Goal: Check status: Check status

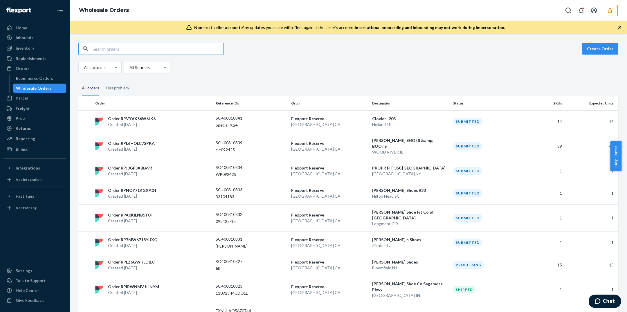
click at [610, 11] on icon "button" at bounding box center [610, 10] width 4 height 5
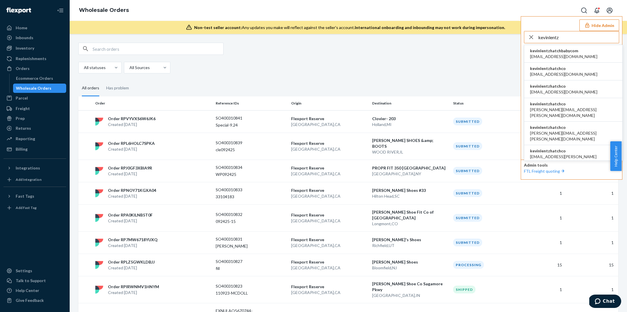
type input "kevinlentz"
click at [555, 66] on span "kevinlentzhatchco" at bounding box center [563, 69] width 67 height 6
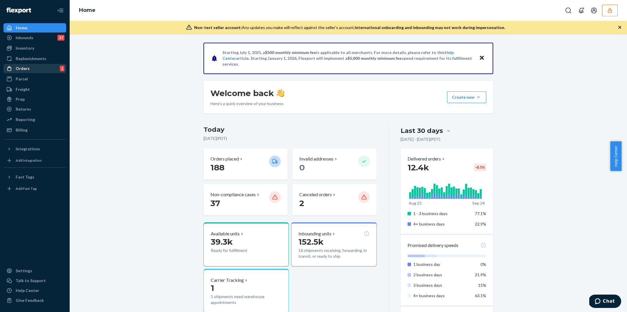
click at [25, 66] on div "Orders" at bounding box center [23, 69] width 14 height 6
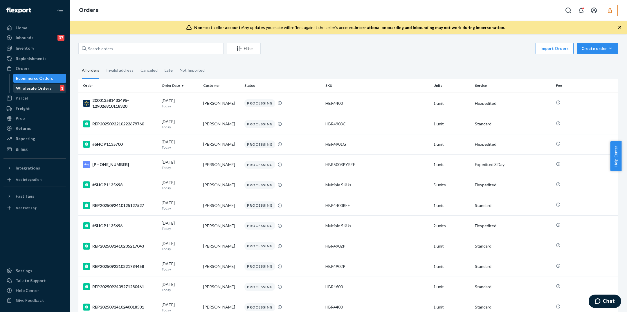
click at [43, 89] on div "Wholesale Orders" at bounding box center [33, 88] width 35 height 6
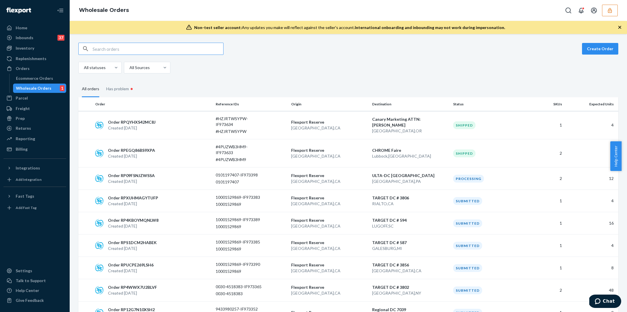
click at [122, 52] on input "text" at bounding box center [158, 49] width 131 height 12
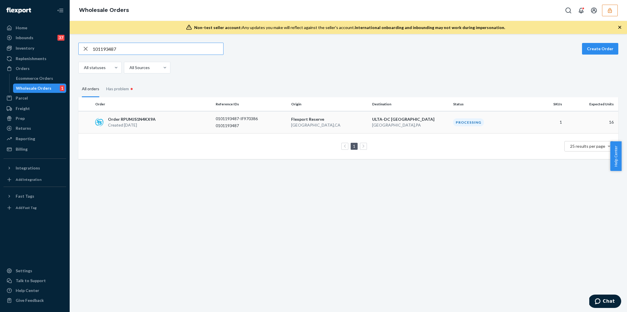
type input "101193487"
click at [180, 124] on div "Order RPUMJS1N4KX9A Created [DATE]" at bounding box center [153, 122] width 120 height 12
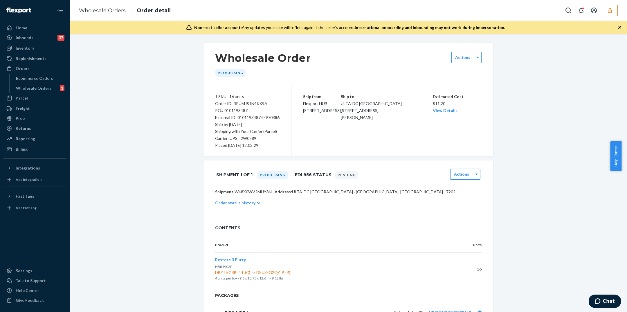
click at [238, 112] on div "PO# 0101193487" at bounding box center [247, 110] width 64 height 7
copy div "0101193487"
click at [616, 8] on button "button" at bounding box center [610, 11] width 16 height 12
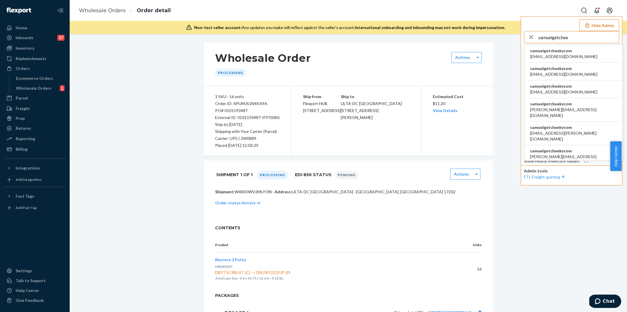
type input "samuelgetchee"
click at [566, 50] on span "samuelgetcheekycom" at bounding box center [563, 51] width 67 height 6
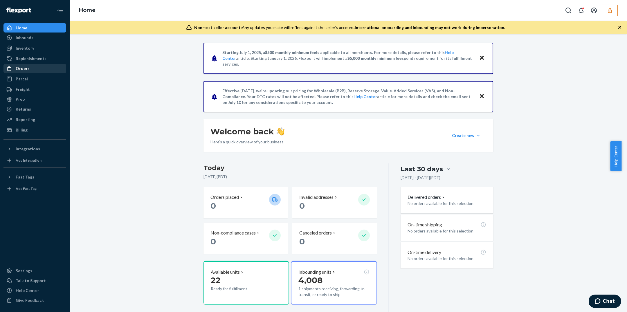
click at [35, 71] on div "Orders" at bounding box center [35, 68] width 62 height 8
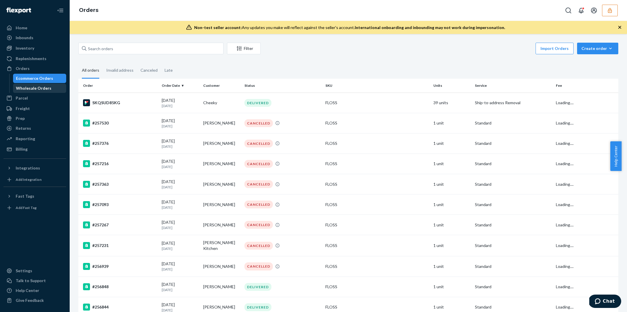
click at [38, 87] on div "Wholesale Orders" at bounding box center [33, 88] width 35 height 6
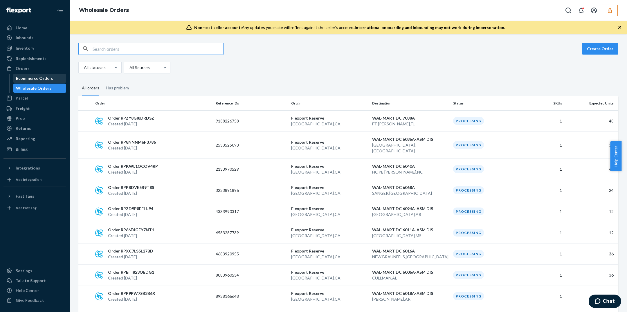
click at [46, 82] on div "Ecommerce Orders" at bounding box center [40, 78] width 52 height 8
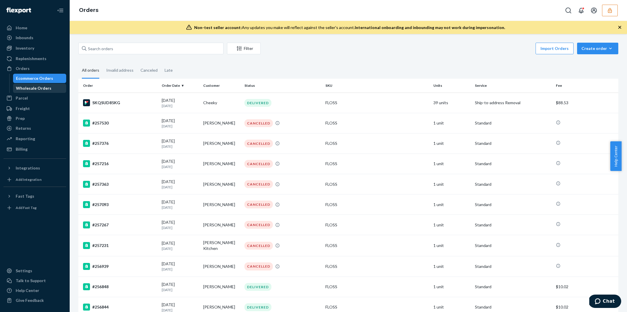
click at [44, 88] on div "Wholesale Orders" at bounding box center [33, 88] width 35 height 6
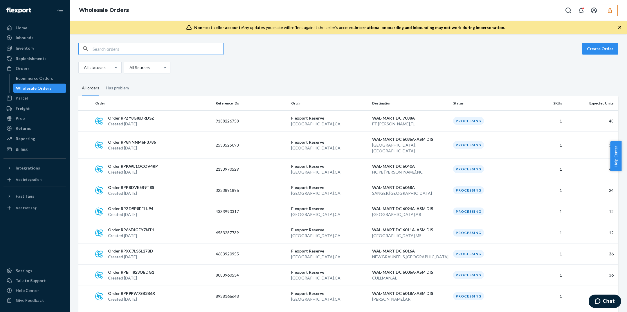
click at [102, 51] on input "text" at bounding box center [158, 49] width 131 height 12
paste input "RP7ZP1PP1LWZJ"
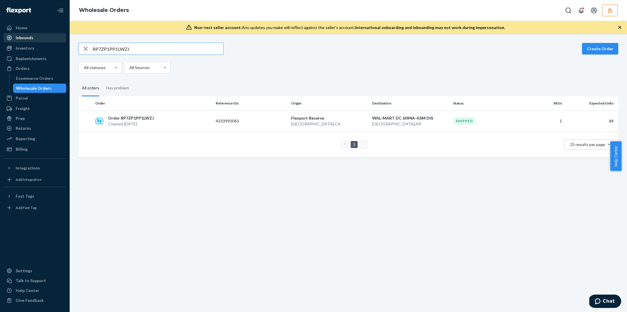
type input "RP7ZP1PP1LWZJ"
click at [171, 122] on div "Order RP7ZP1PP1LWZJ Created Sep 15, 2025" at bounding box center [153, 121] width 120 height 12
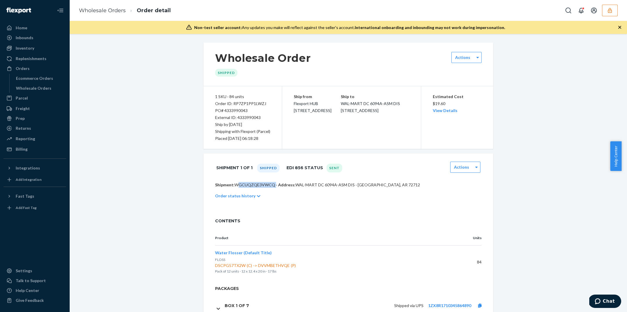
click at [256, 187] on p "Shipment: WGCUQZQE3VWCQ · Address: WAL-MART DC 6094A-ASM DIS · BENTONVILLE, AR …" at bounding box center [348, 185] width 266 height 6
